Goal: Navigation & Orientation: Find specific page/section

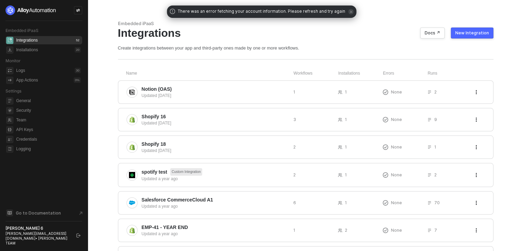
click at [79, 238] on icon "logout" at bounding box center [78, 235] width 4 height 4
click at [32, 139] on span "Credentials" at bounding box center [48, 139] width 65 height 8
